Goal: Obtain resource: Download file/media

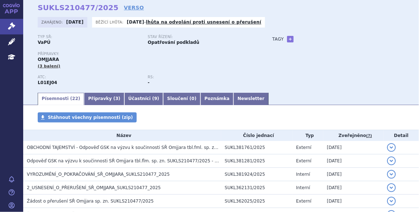
scroll to position [33, 0]
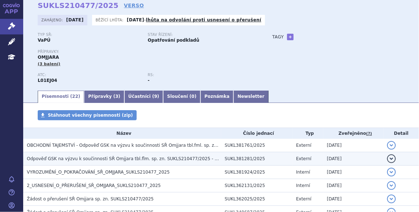
click at [94, 160] on span "Odpověď GSK na výzvu k součinnosti SŘ Omjjara tbl.flm. sp. zn. SUKLS210477/2025…" at bounding box center [129, 158] width 205 height 5
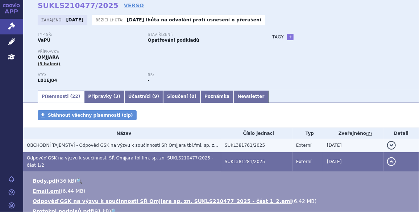
click at [94, 148] on span "OBCHODNÍ TAJEMSTVÍ - Odpověď GSK na výzvu k součinnosti SŘ Omjjara tbl.fml. sp.…" at bounding box center [182, 145] width 310 height 5
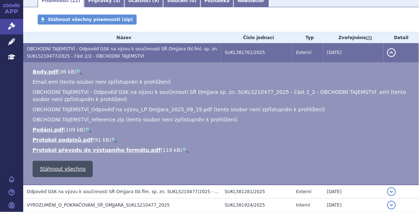
scroll to position [164, 0]
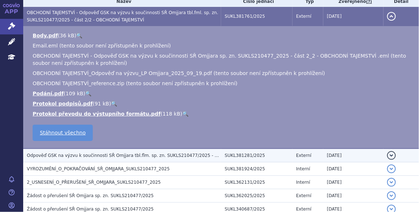
click at [76, 155] on span "Odpověď GSK na výzvu k součinnosti SŘ Omjjara tbl.flm. sp. zn. SUKLS210477/2025…" at bounding box center [129, 155] width 205 height 5
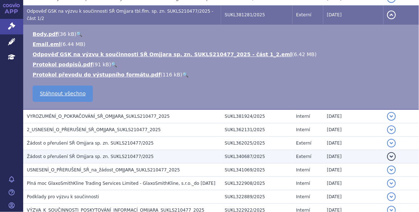
scroll to position [175, 0]
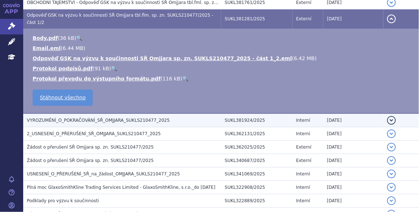
click at [89, 113] on td "VYROZUMĚNÍ_O_POKRAČOVÁNÍ_SŘ_OMJJARA_SUKLS210477_2025" at bounding box center [122, 120] width 198 height 14
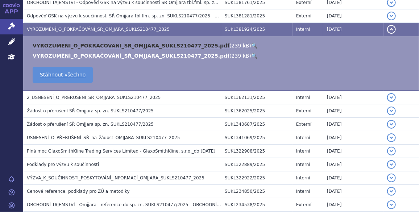
click at [95, 47] on link "VYROZUMENI_O_POKRACOVANI_SR_OMJJARA_SUKLS210477_2025.pdf" at bounding box center [131, 46] width 197 height 6
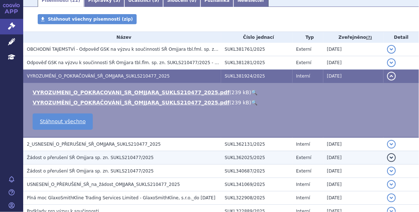
scroll to position [121, 0]
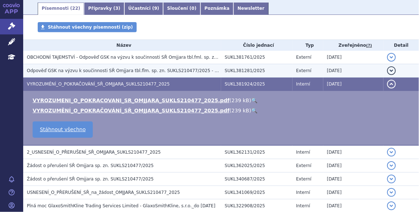
click at [101, 69] on span "Odpověď GSK na výzvu k součinnosti SŘ Omjjara tbl.flm. sp. zn. SUKLS210477/2025…" at bounding box center [129, 70] width 205 height 5
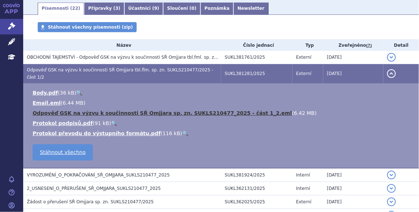
click at [96, 110] on link "Odpověď GSK na výzvu k součinnosti SŘ Omjjara sp. zn. SUKLS210477_2025 - část 1…" at bounding box center [162, 113] width 259 height 6
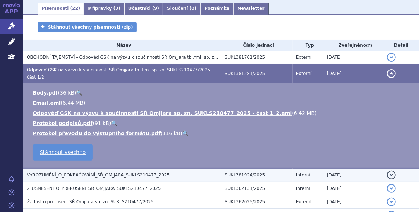
click at [122, 168] on td "VYROZUMĚNÍ_O_POKRAČOVÁNÍ_SŘ_OMJJARA_SUKLS210477_2025" at bounding box center [122, 175] width 198 height 14
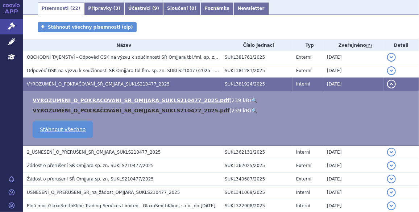
click at [103, 112] on link "VYROZUMĚNÍ_O_POKRAČOVÁNÍ_SŘ_OMJJARA_SUKLS210477_2025.pdf" at bounding box center [131, 111] width 197 height 6
